Goal: Transaction & Acquisition: Purchase product/service

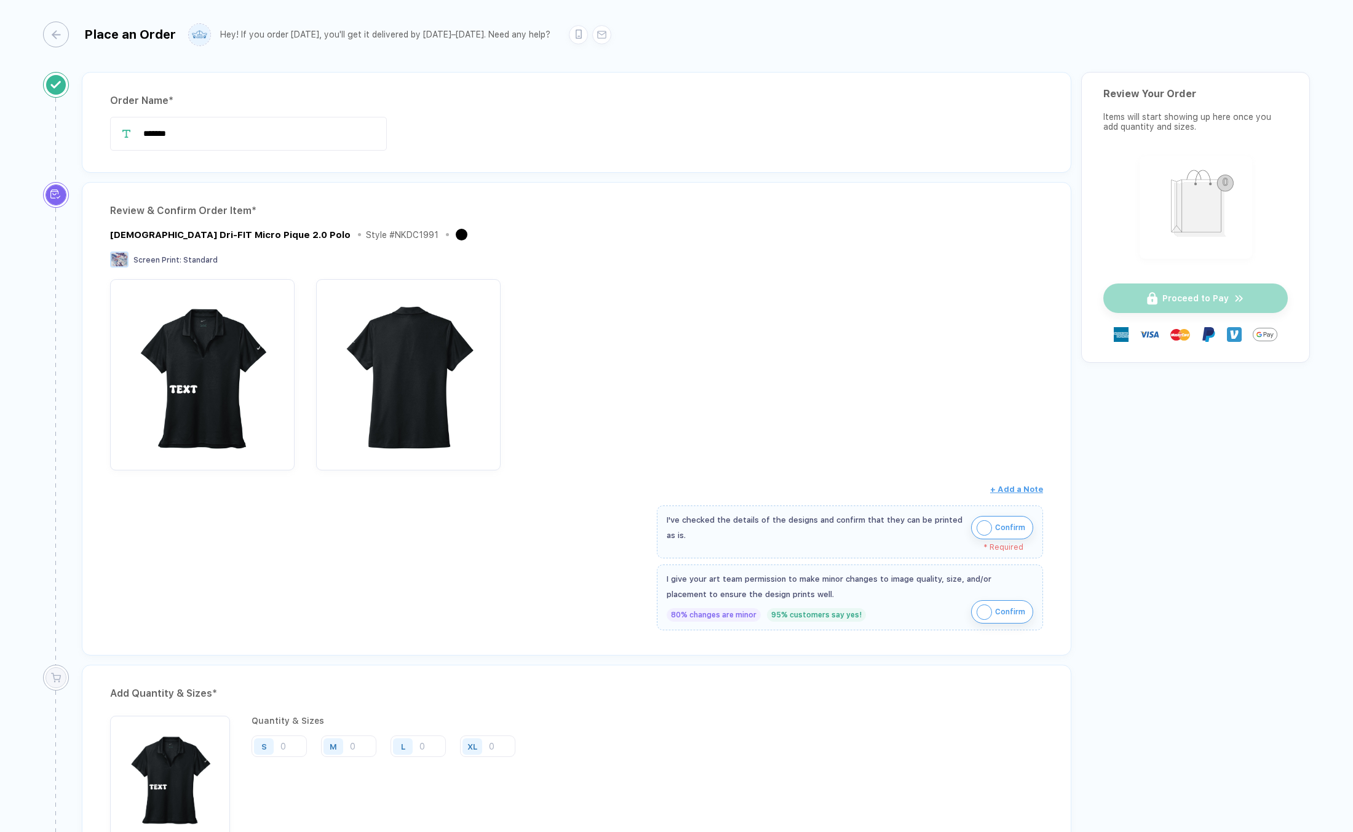
click at [978, 525] on img "button" at bounding box center [983, 527] width 15 height 15
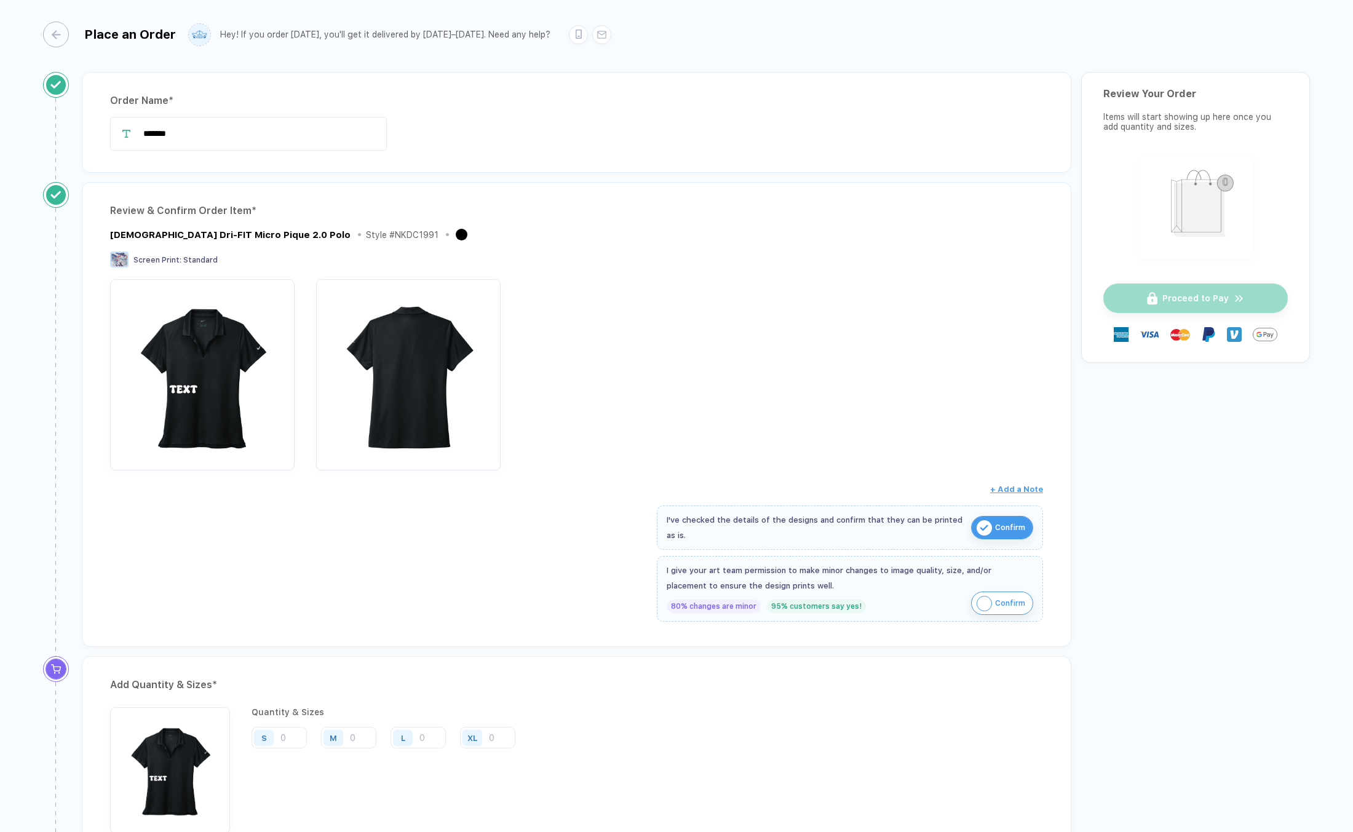
click at [979, 603] on img "button" at bounding box center [983, 603] width 15 height 15
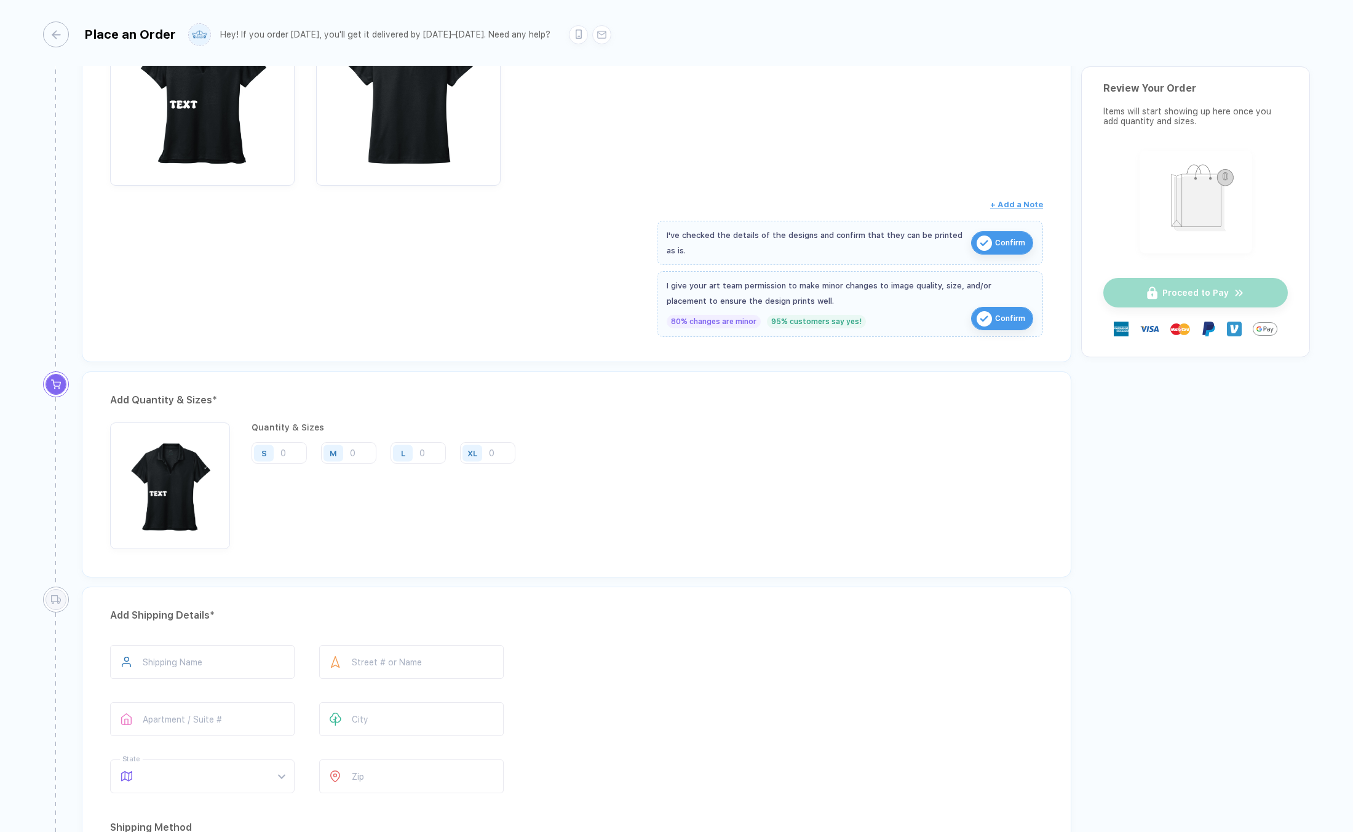
scroll to position [430, 0]
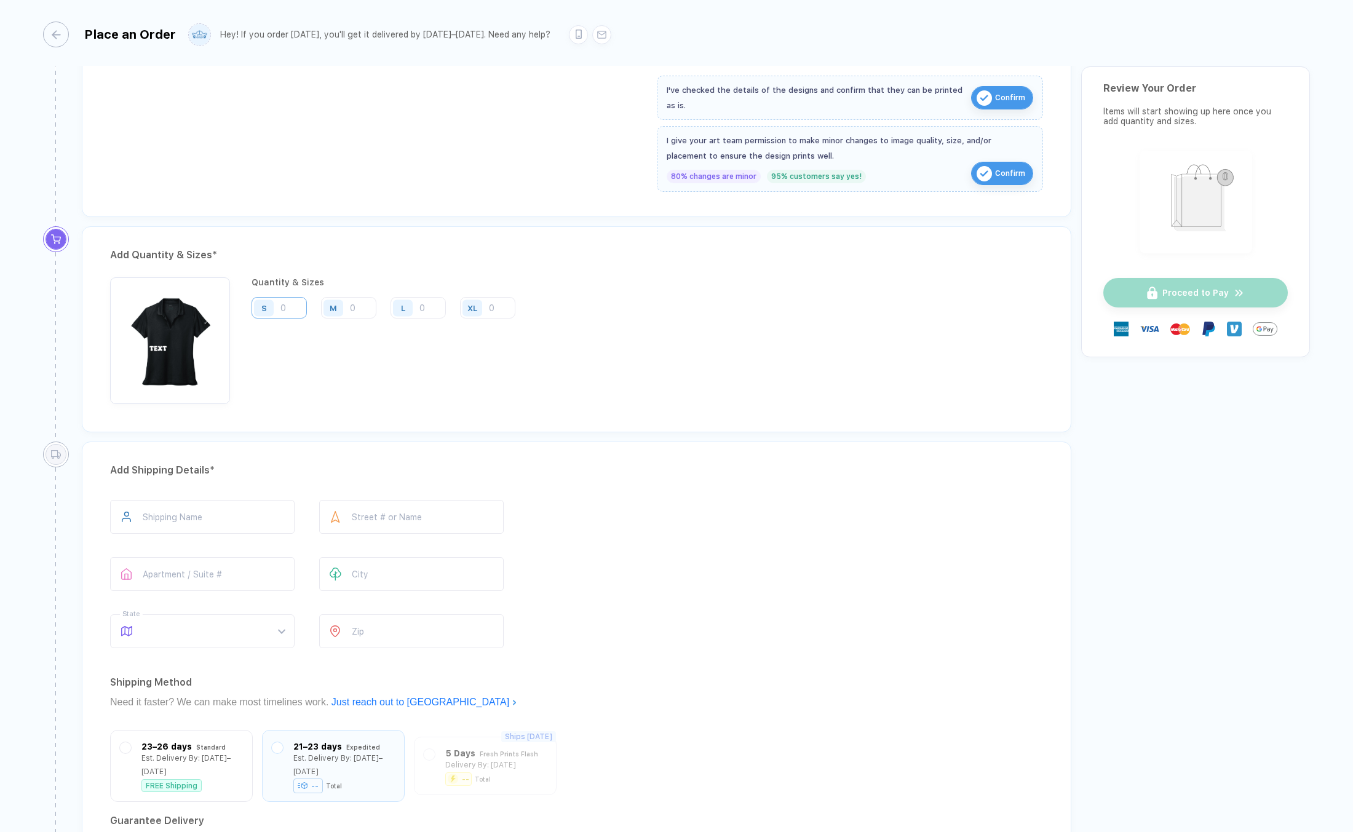
click at [288, 308] on input "number" at bounding box center [278, 308] width 55 height 22
type input "1"
type input "10"
type input "1"
type input "12"
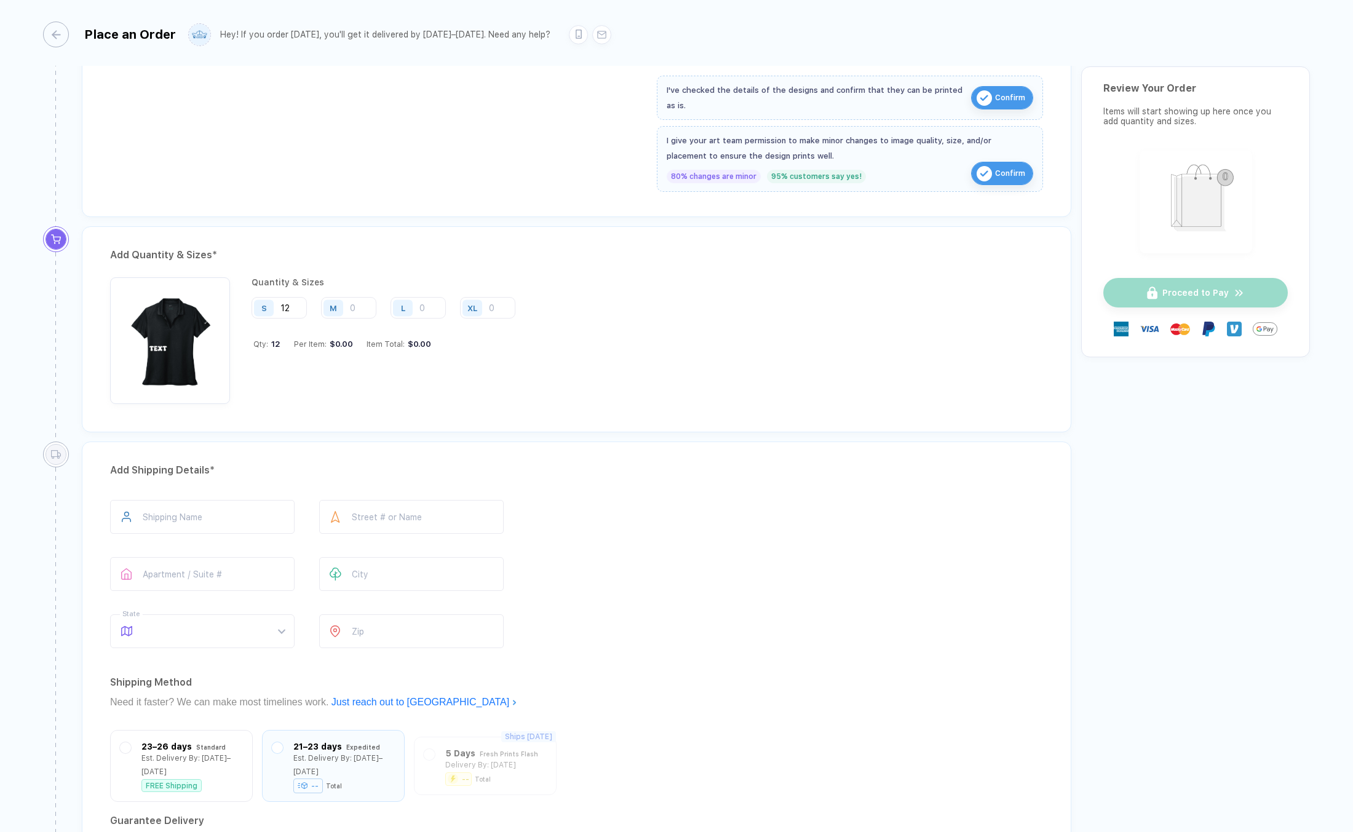
type input "12"
click at [384, 354] on div "Quantity & Sizes S 12 M L XL Qty: 12 Per Item: $0.00 Item Total: $0.00" at bounding box center [387, 340] width 273 height 127
click at [362, 309] on input "number" at bounding box center [348, 308] width 55 height 22
type input "1"
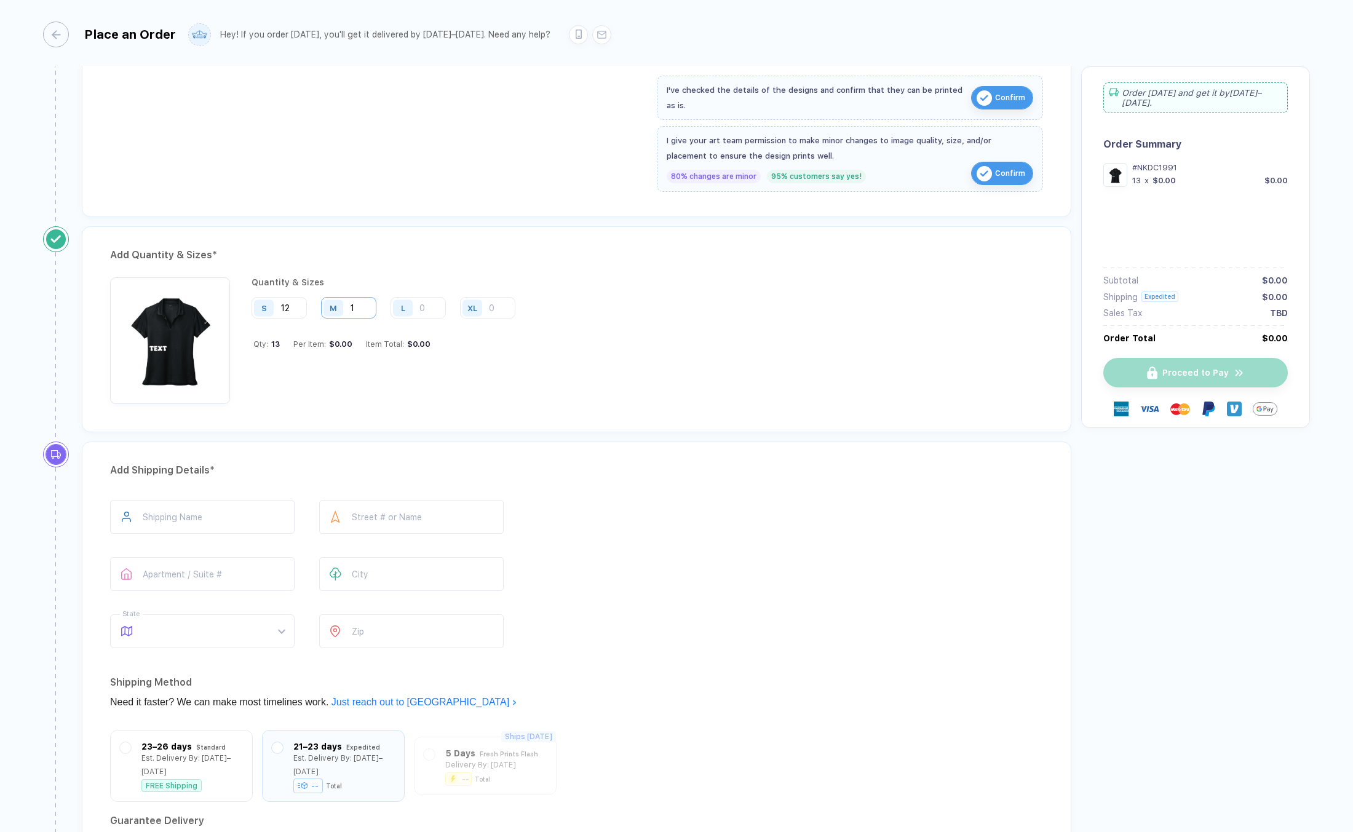
type input "14"
type input "1"
drag, startPoint x: 302, startPoint y: 306, endPoint x: 277, endPoint y: 306, distance: 25.8
click at [277, 306] on div "S 12" at bounding box center [278, 308] width 55 height 22
type input "1"
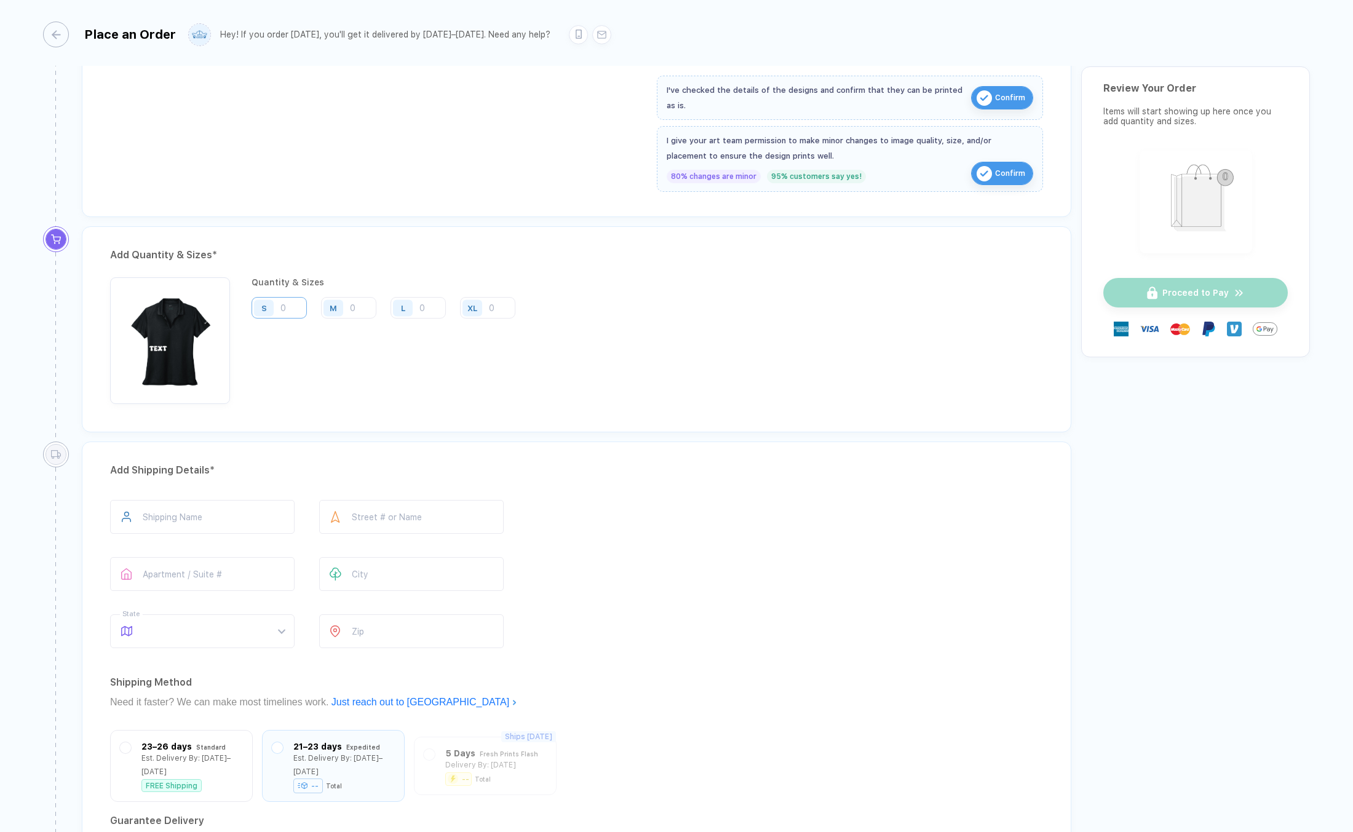
click at [288, 307] on input "number" at bounding box center [278, 308] width 55 height 22
type input "1"
type input "10"
click at [352, 303] on input "number" at bounding box center [348, 308] width 55 height 22
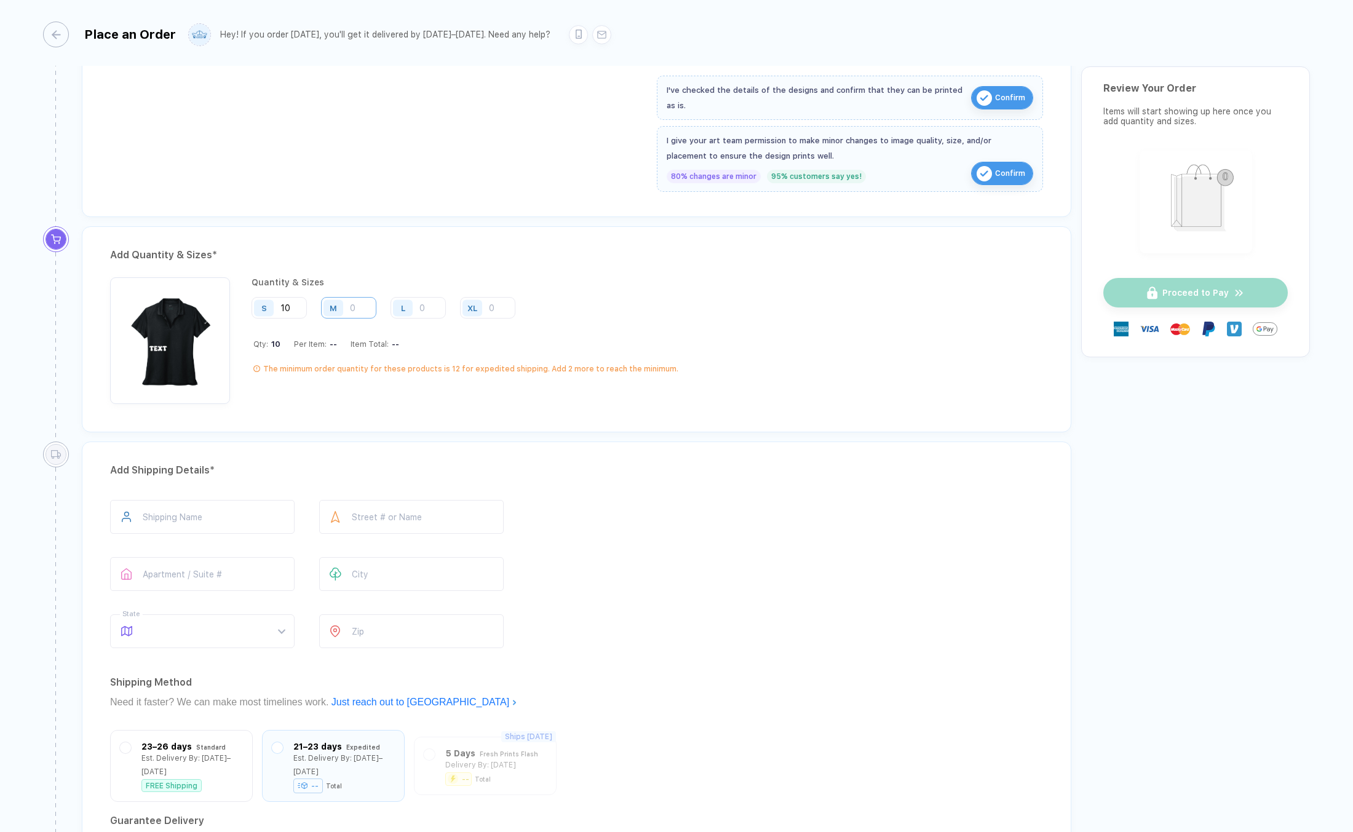
type input "1"
type input "10"
click at [427, 304] on input "number" at bounding box center [417, 308] width 55 height 22
type input "2"
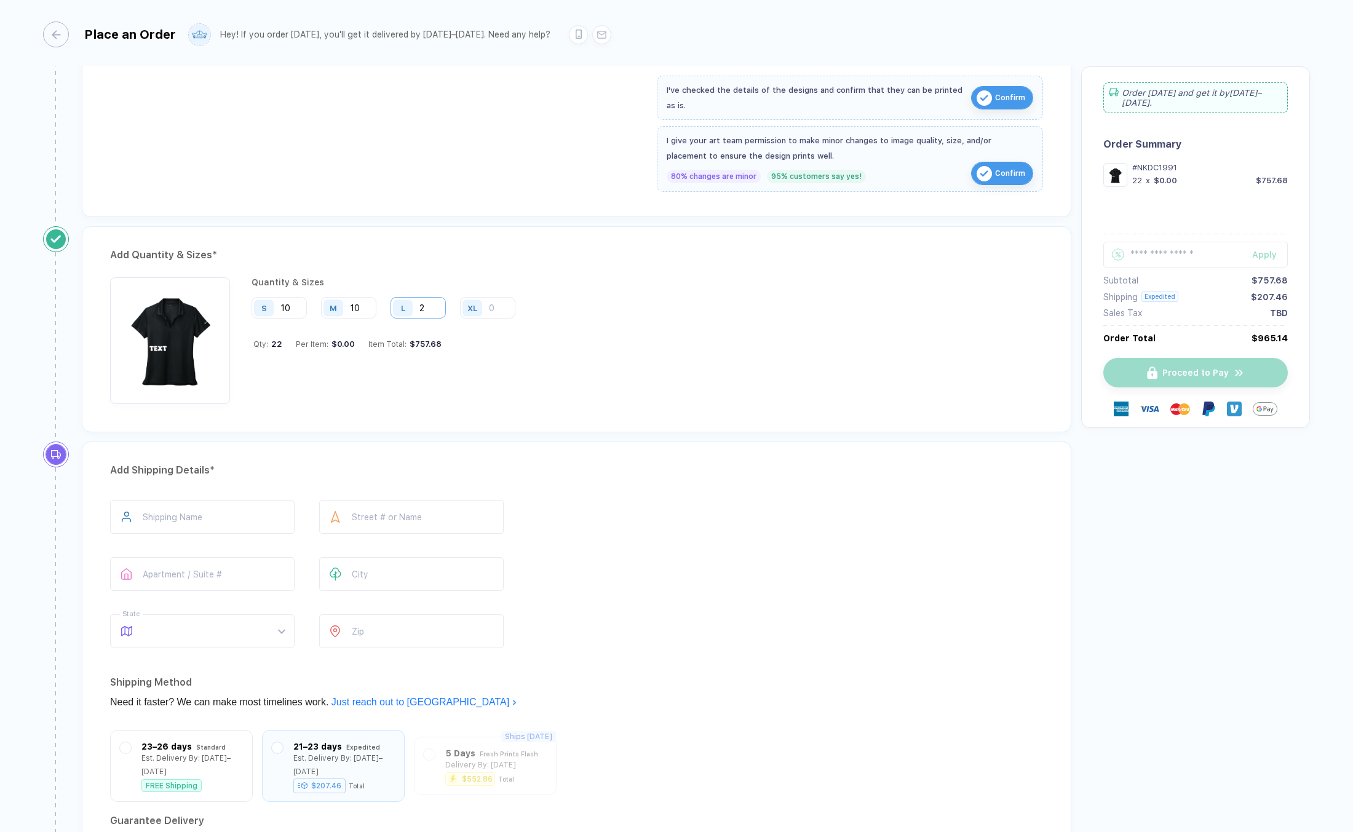
type input "20"
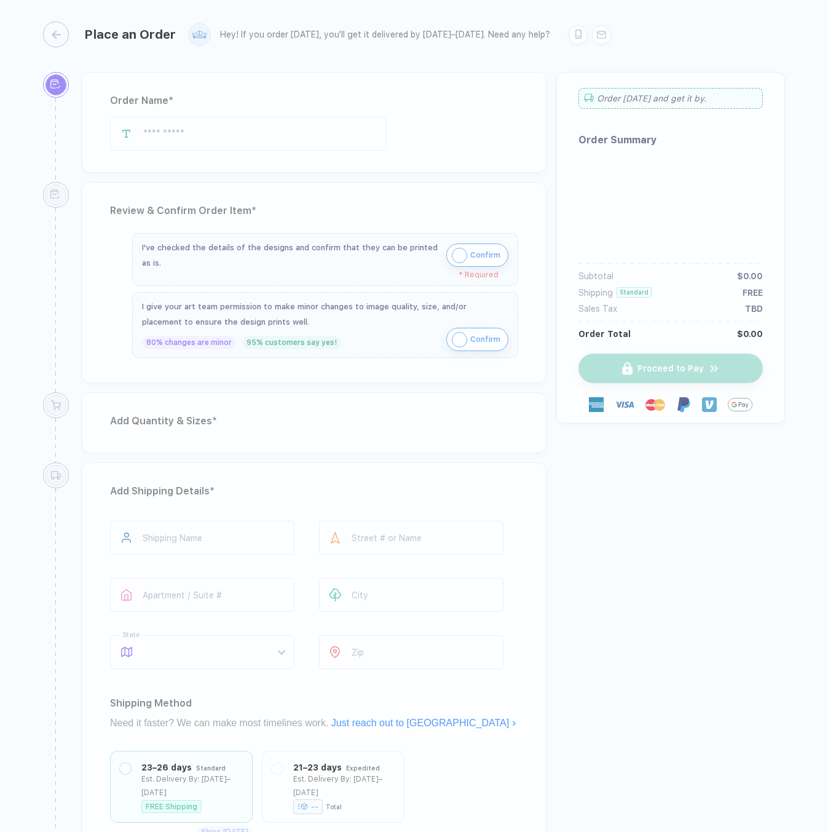
type input "*******"
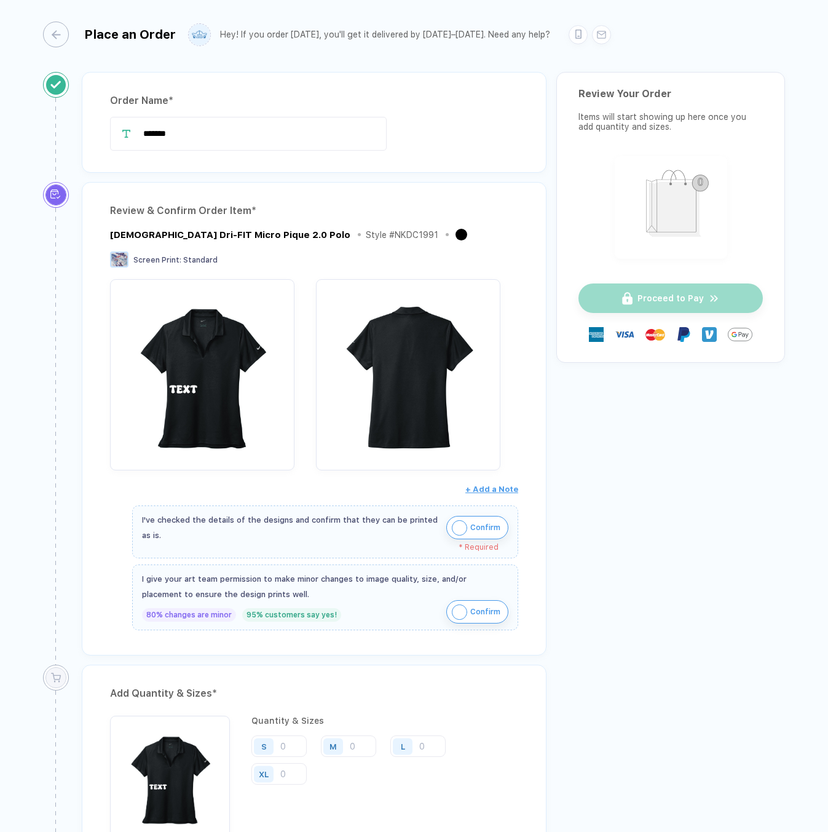
click at [459, 529] on img "button" at bounding box center [459, 527] width 15 height 15
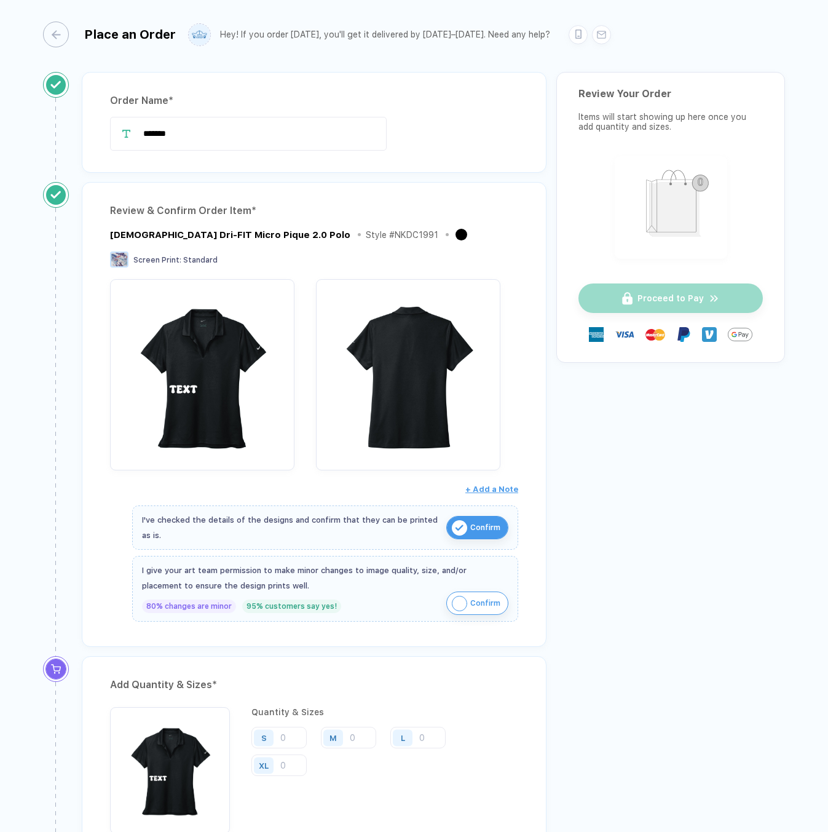
click at [462, 586] on div "I give your art team permission to make minor changes to image quality, size, a…" at bounding box center [325, 578] width 366 height 31
click at [464, 596] on img "button" at bounding box center [459, 603] width 15 height 15
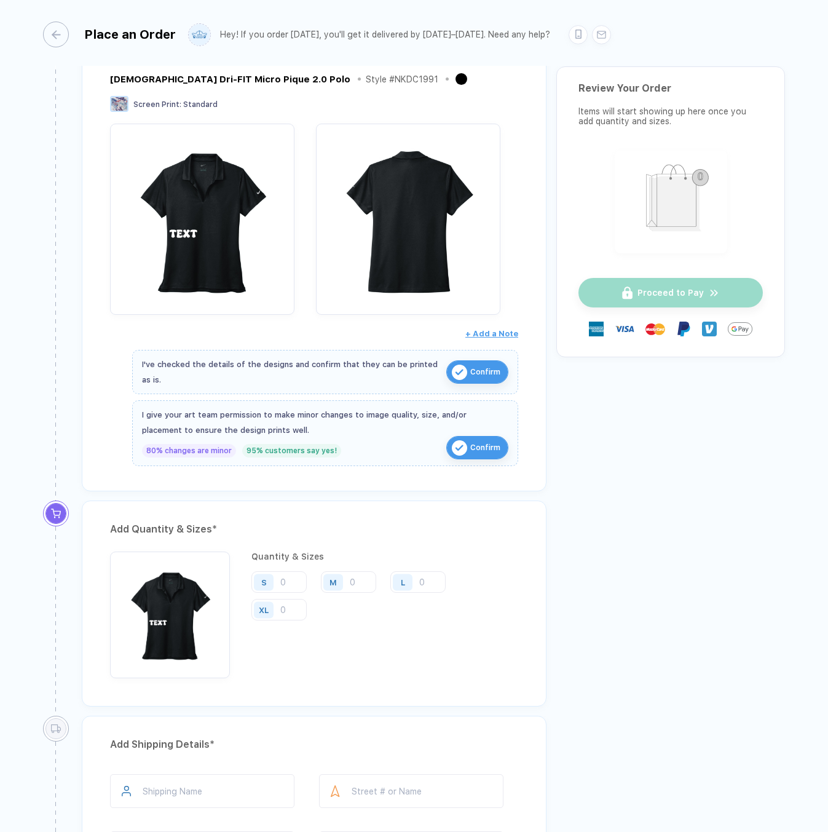
scroll to position [423, 0]
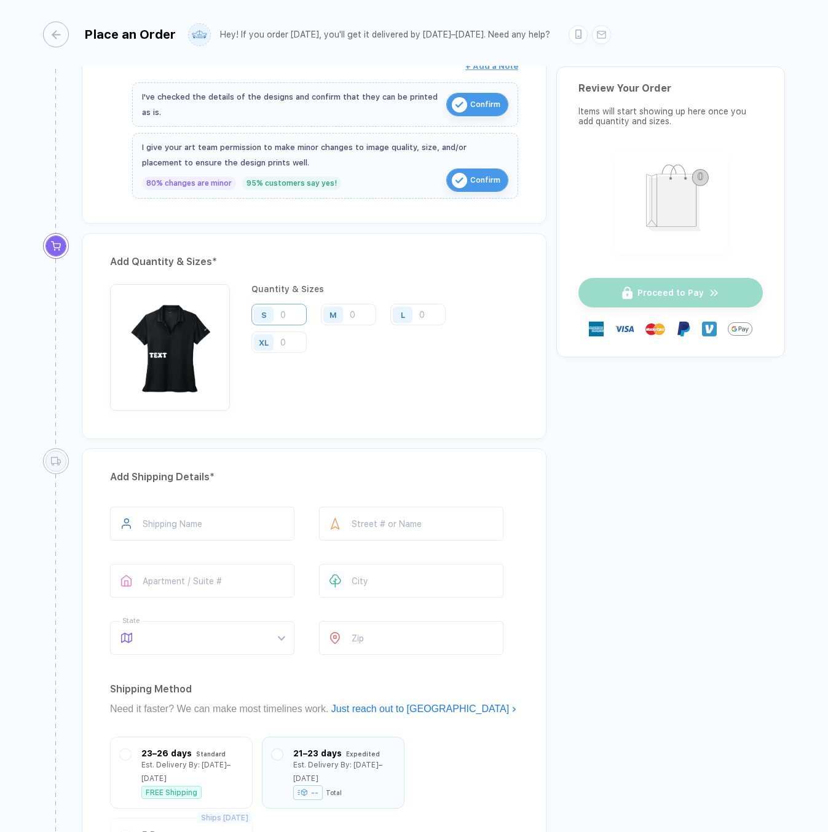
click at [296, 312] on input "number" at bounding box center [278, 315] width 55 height 22
type input "1"
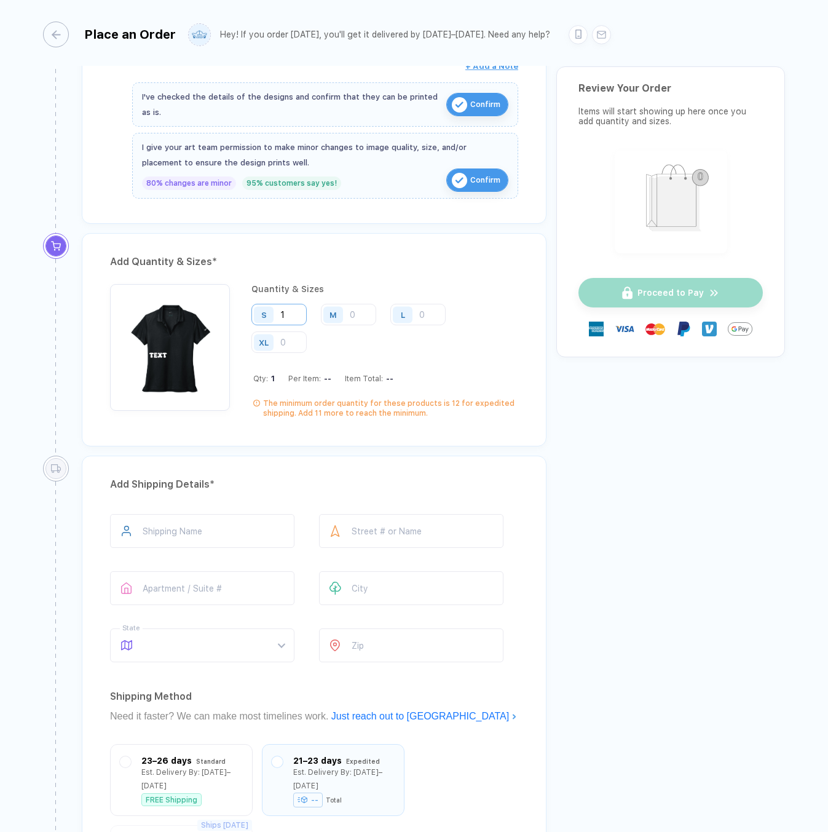
type input "12"
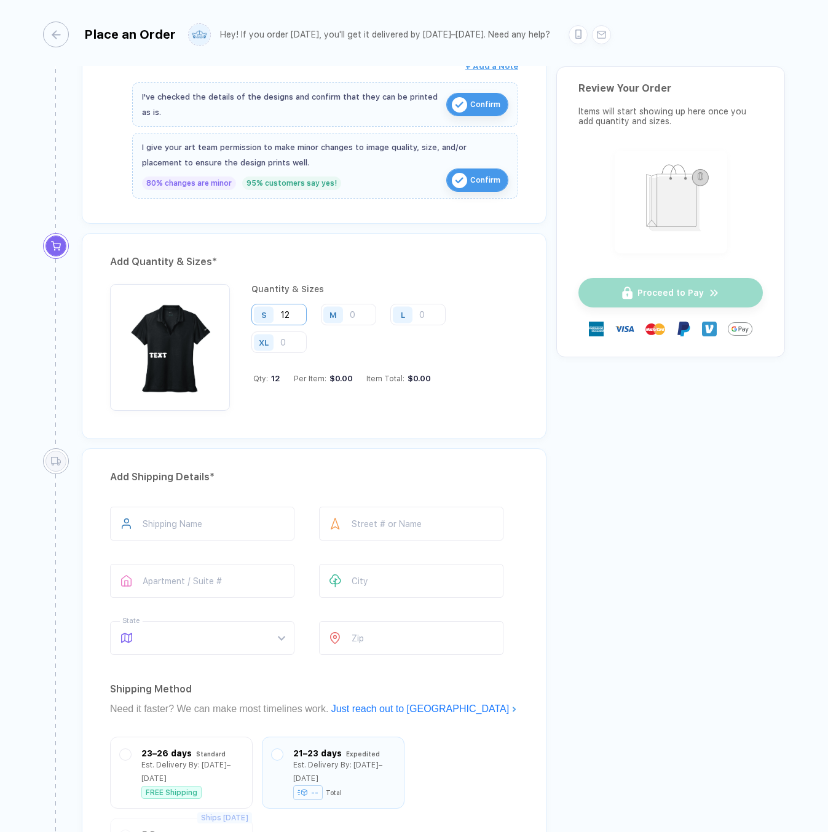
type input "1"
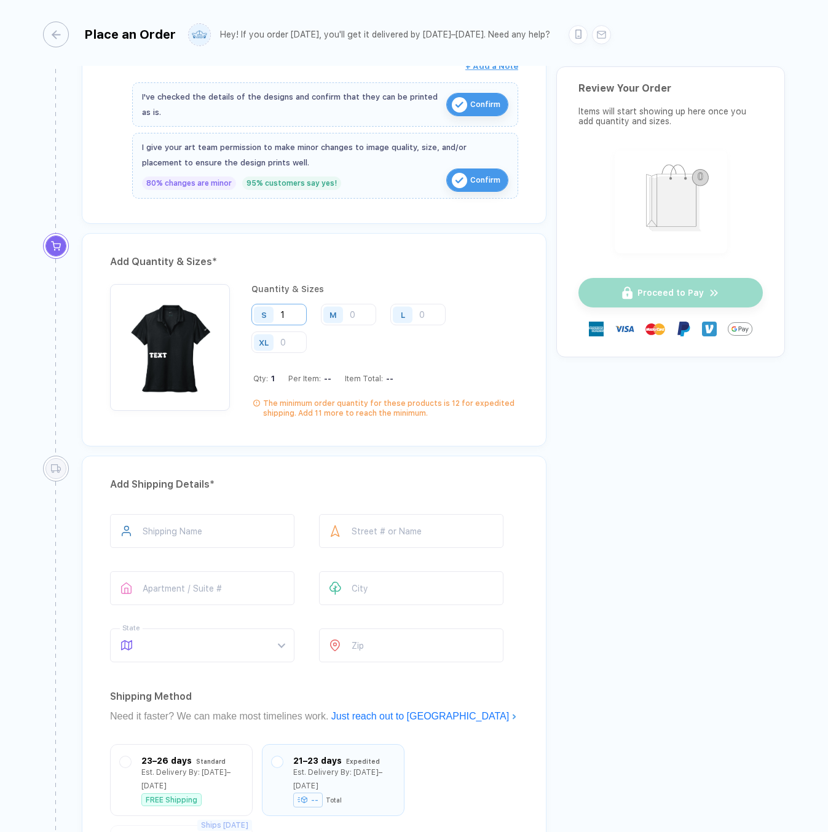
type input "12"
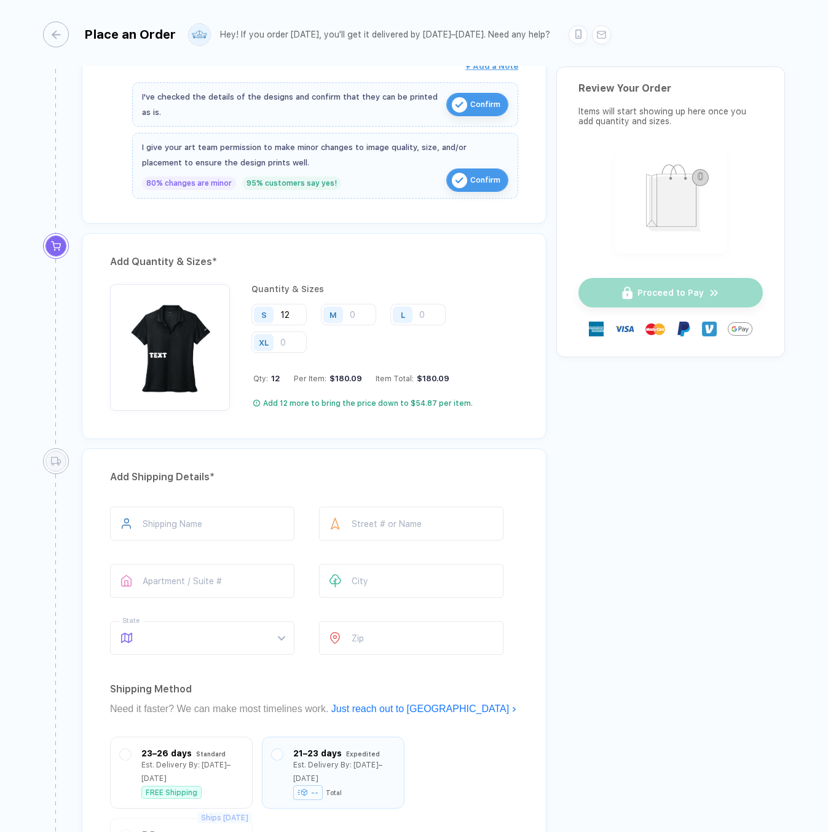
type input "12"
click at [488, 338] on div "S 12 M L XL" at bounding box center [384, 329] width 267 height 50
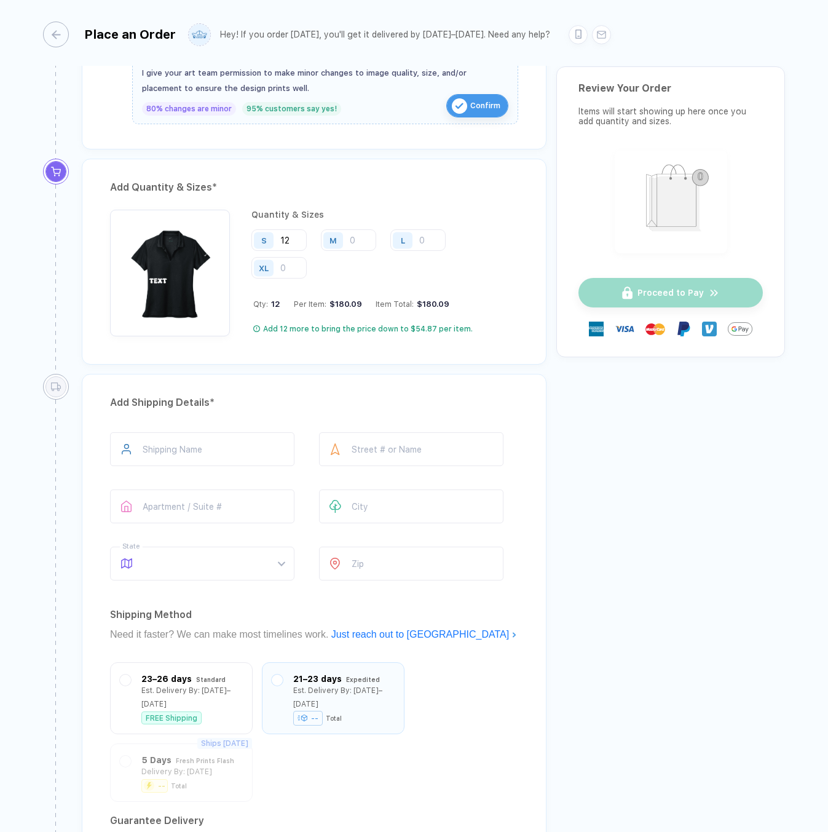
scroll to position [674, 0]
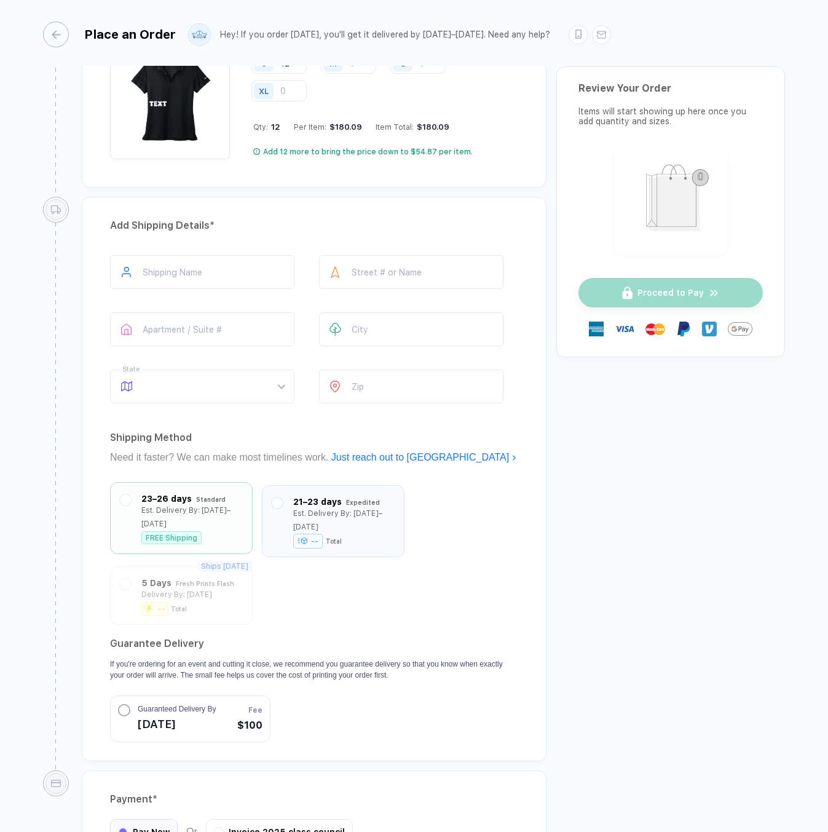
click at [131, 502] on div "23–26 days Standard Est. Delivery By: Sep 4–7 FREE Shipping" at bounding box center [181, 518] width 123 height 52
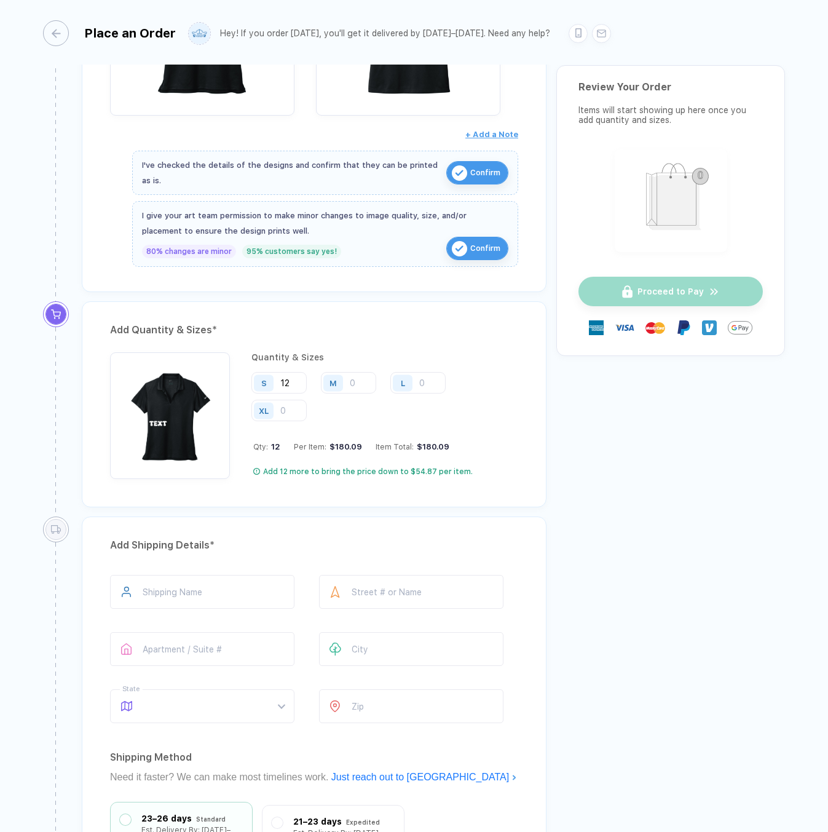
scroll to position [341, 0]
